Goal: Information Seeking & Learning: Check status

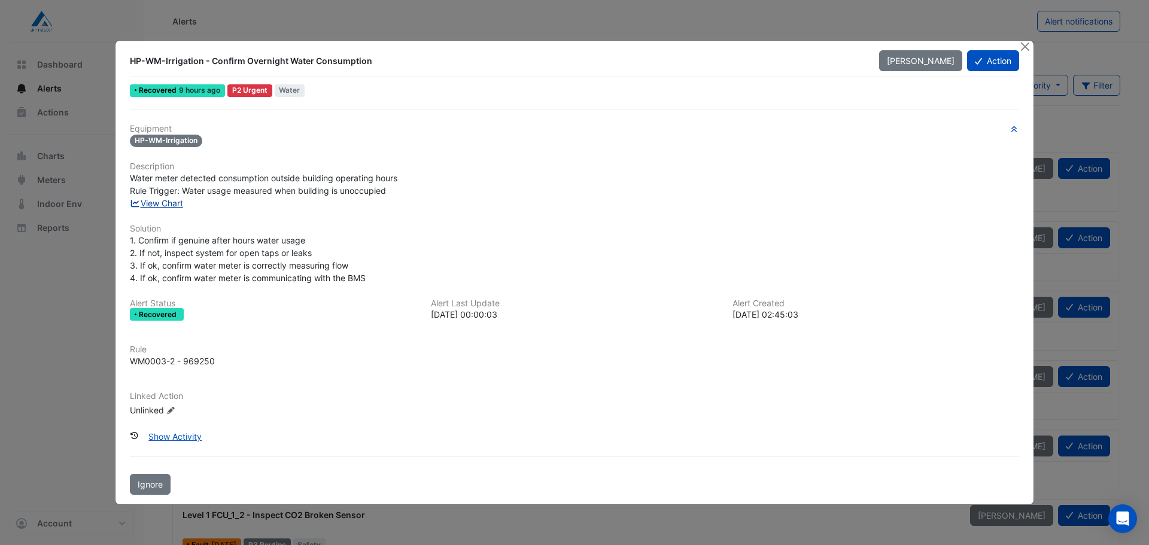
click at [159, 206] on link "View Chart" at bounding box center [156, 203] width 53 height 10
click at [1024, 49] on button "Close" at bounding box center [1024, 47] width 13 height 13
